Goal: Communication & Community: Answer question/provide support

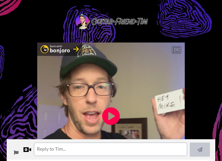
click at [112, 117] on icon "Play/Pause" at bounding box center [111, 117] width 18 height 32
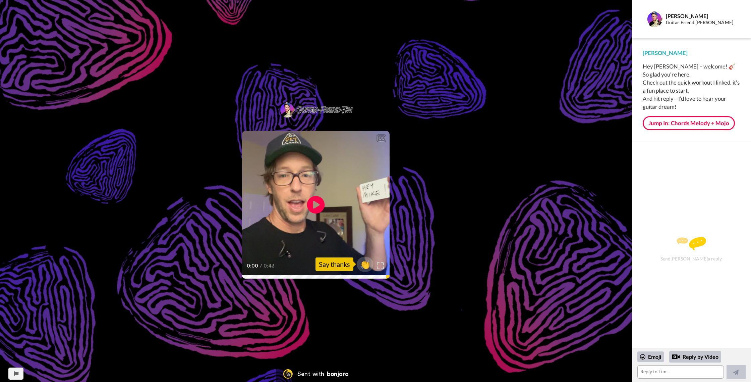
click at [222, 161] on icon "Play/Pause" at bounding box center [316, 205] width 18 height 32
click at [222, 161] on textarea at bounding box center [681, 371] width 87 height 13
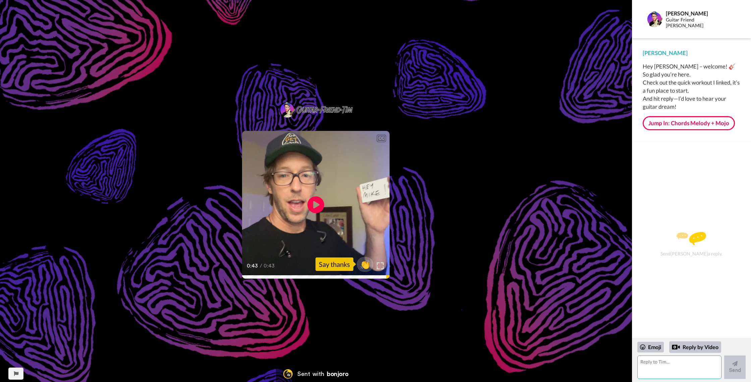
type textarea "d"
click at [222, 161] on textarea "Good Morning [PERSON_NAME]! Very nice of you to reach out. Im 49 started approx…" at bounding box center [680, 366] width 84 height 23
click at [222, 161] on textarea "Good Morning [PERSON_NAME]! Very nice of you to reach out. Im 49 started learni…" at bounding box center [680, 366] width 84 height 23
drag, startPoint x: 718, startPoint y: 373, endPoint x: 690, endPoint y: 373, distance: 27.5
click at [222, 161] on textarea "Good Morning [PERSON_NAME]! Very nice of you to reach out. Im 49 started learni…" at bounding box center [680, 366] width 84 height 23
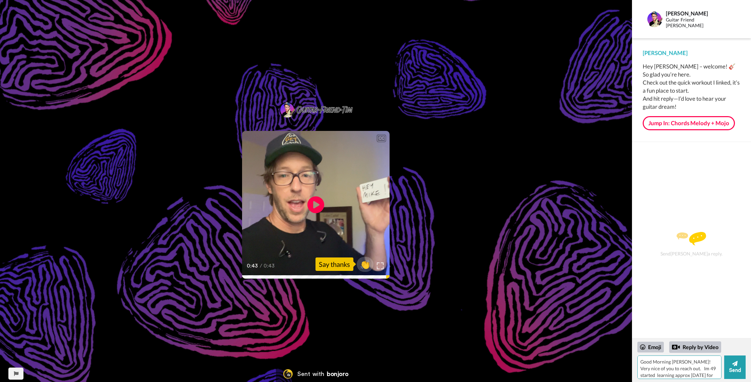
click at [222, 161] on textarea "Good Morning [PERSON_NAME]! Very nice of you to reach out. Im 49 started learni…" at bounding box center [680, 366] width 84 height 23
type textarea "Good Morning [PERSON_NAME]! Very nice of you to reach out. Im 49 started learni…"
click at [222, 161] on button "Send" at bounding box center [735, 366] width 21 height 23
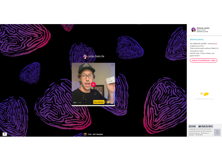
scroll to position [0, 0]
